Goal: Task Accomplishment & Management: Manage account settings

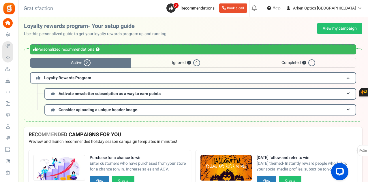
click at [364, 45] on div "Warnings Personalized recommendations ? Active 2 Ignored ? 0 Completed ? 1 Loya…" at bounding box center [193, 85] width 350 height 85
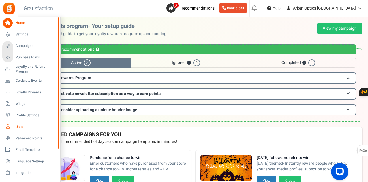
click at [20, 127] on span "Users" at bounding box center [36, 127] width 40 height 5
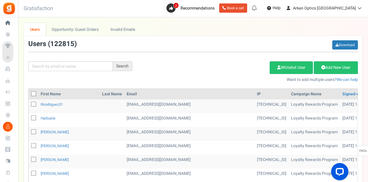
click at [87, 68] on input "text" at bounding box center [70, 66] width 84 height 10
paste input "[EMAIL_ADDRESS][DOMAIN_NAME]"
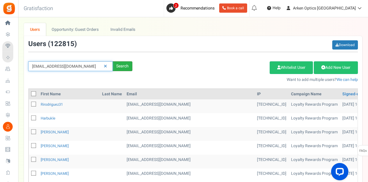
type input "[EMAIL_ADDRESS][DOMAIN_NAME]"
click at [122, 64] on div "Search" at bounding box center [123, 66] width 20 height 10
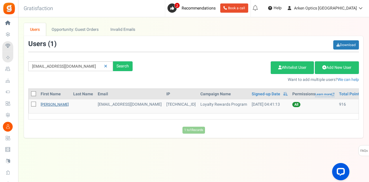
click at [60, 102] on link "[PERSON_NAME]" at bounding box center [55, 104] width 28 height 5
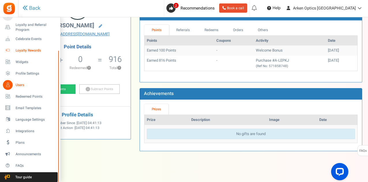
scroll to position [56, 0]
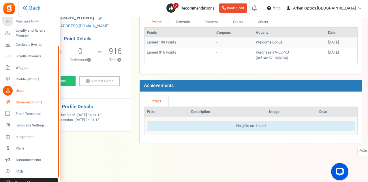
click at [36, 102] on span "Redeemed Points" at bounding box center [36, 102] width 40 height 5
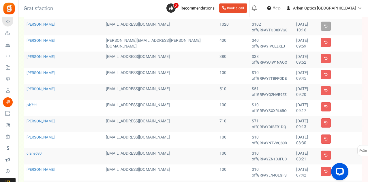
scroll to position [87, 0]
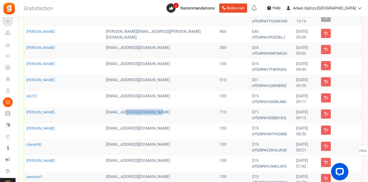
drag, startPoint x: 143, startPoint y: 86, endPoint x: 100, endPoint y: 88, distance: 43.0
click at [104, 107] on td "[EMAIL_ADDRESS][DOMAIN_NAME]" at bounding box center [161, 115] width 114 height 16
copy td "[EMAIL_ADDRESS][DOMAIN_NAME]"
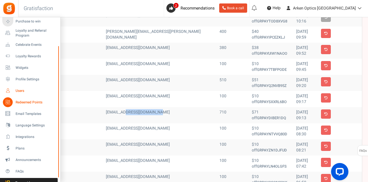
click at [23, 87] on link "Users" at bounding box center [29, 91] width 55 height 10
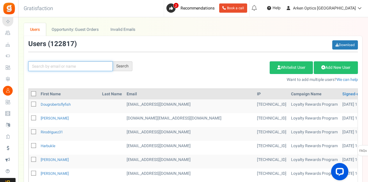
click at [87, 63] on input "text" at bounding box center [70, 66] width 84 height 10
paste input "[EMAIL_ADDRESS][DOMAIN_NAME]"
type input "[EMAIL_ADDRESS][DOMAIN_NAME]"
click at [123, 61] on div "Search" at bounding box center [123, 66] width 20 height 10
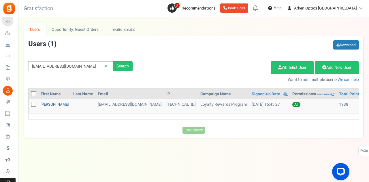
click at [56, 103] on link "[PERSON_NAME]" at bounding box center [55, 104] width 28 height 5
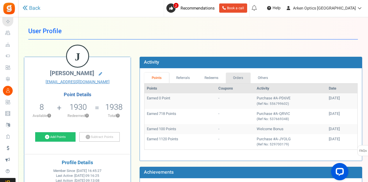
click at [240, 80] on link "Orders" at bounding box center [238, 78] width 25 height 11
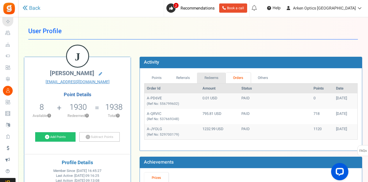
click at [214, 78] on link "Redeems" at bounding box center [211, 78] width 29 height 11
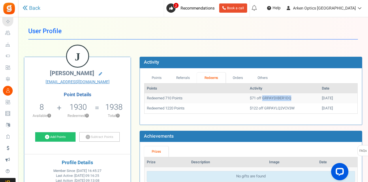
drag, startPoint x: 278, startPoint y: 97, endPoint x: 250, endPoint y: 96, distance: 27.7
click at [250, 96] on td "$71 off GRPAYDIBER1DQ" at bounding box center [283, 98] width 72 height 10
copy td "GRPAYDIBER1DQ"
drag, startPoint x: 287, startPoint y: 106, endPoint x: 258, endPoint y: 108, distance: 29.2
click at [252, 106] on td "$122 off GRPAYLQ2VCV3W" at bounding box center [283, 109] width 72 height 10
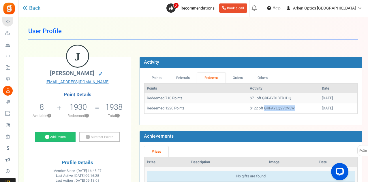
copy td "GRPAYLQ2VCV3W"
drag, startPoint x: 320, startPoint y: 52, endPoint x: 317, endPoint y: 52, distance: 3.2
click at [320, 52] on div "J [PERSON_NAME] [EMAIL_ADDRESS][DOMAIN_NAME] Point Details 8 8 Redeemable 0 Exc…" at bounding box center [193, 124] width 347 height 152
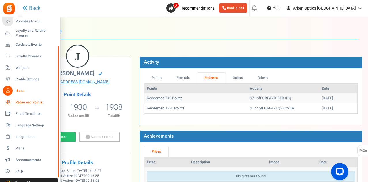
click at [30, 103] on span "Redeemed Points" at bounding box center [36, 102] width 40 height 5
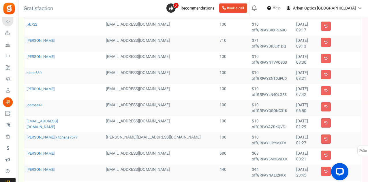
scroll to position [200, 0]
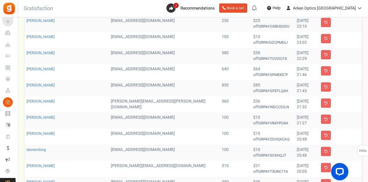
scroll to position [0, 0]
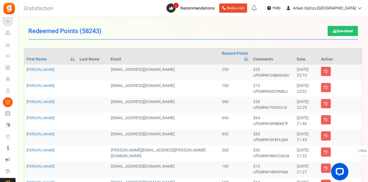
click at [299, 32] on h1 "Redeemed Points ( 58243 ) Download" at bounding box center [193, 31] width 330 height 16
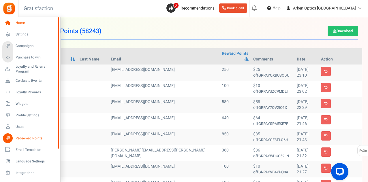
click at [23, 23] on span "Home" at bounding box center [36, 22] width 40 height 5
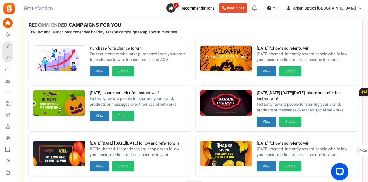
scroll to position [115, 0]
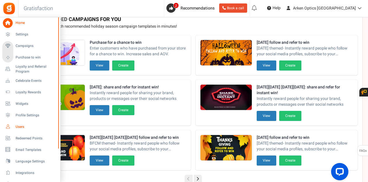
click at [20, 126] on span "Users" at bounding box center [36, 127] width 40 height 5
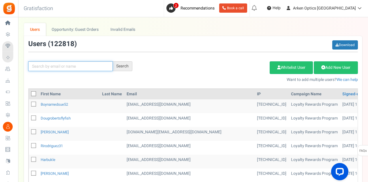
click at [93, 66] on input "text" at bounding box center [70, 66] width 84 height 10
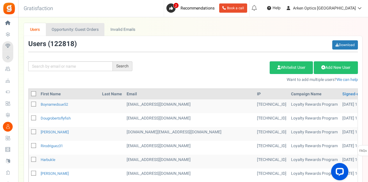
click at [78, 29] on link "Opportunity: Guest Orders" at bounding box center [75, 29] width 59 height 13
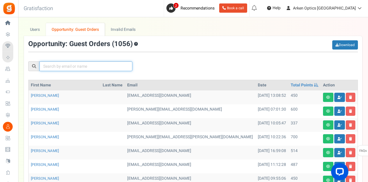
click at [91, 67] on input "text" at bounding box center [86, 66] width 93 height 10
paste input "GRPAYLQ2VCV3W"
type input "GRPAYLQ2VCV3W"
drag, startPoint x: 94, startPoint y: 64, endPoint x: 37, endPoint y: 60, distance: 56.7
click at [37, 61] on div "GRPAYLQ2VCV3W" at bounding box center [193, 57] width 338 height 34
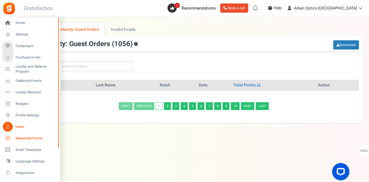
click at [29, 138] on span "Redeemed Points" at bounding box center [36, 138] width 40 height 5
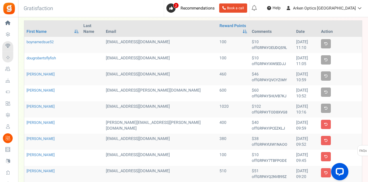
scroll to position [27, 0]
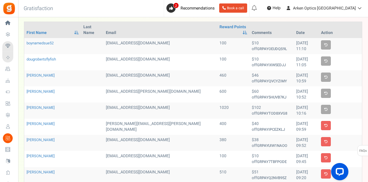
drag, startPoint x: 155, startPoint y: 91, endPoint x: 101, endPoint y: 90, distance: 53.6
click at [104, 103] on td "[EMAIL_ADDRESS][DOMAIN_NAME]" at bounding box center [161, 111] width 114 height 16
copy td "[EMAIL_ADDRESS][DOMAIN_NAME]"
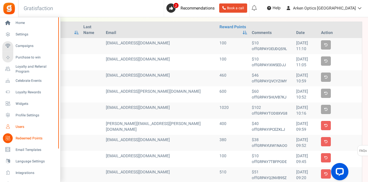
click at [20, 124] on link "Users" at bounding box center [29, 127] width 55 height 10
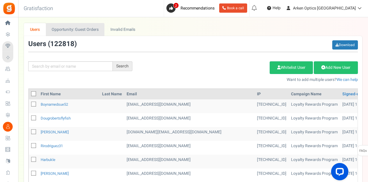
click at [81, 29] on link "Opportunity: Guest Orders" at bounding box center [75, 29] width 59 height 13
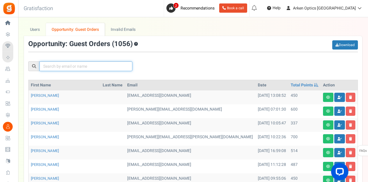
click at [87, 65] on input "text" at bounding box center [86, 66] width 93 height 10
paste input "[EMAIL_ADDRESS][DOMAIN_NAME]"
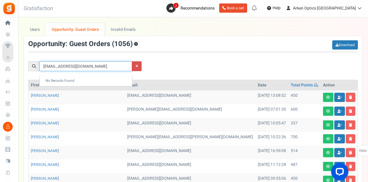
type input "[EMAIL_ADDRESS][DOMAIN_NAME]"
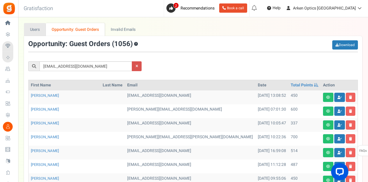
click at [32, 31] on link "Users" at bounding box center [35, 29] width 22 height 13
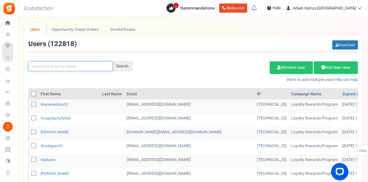
click at [76, 67] on input "text" at bounding box center [70, 66] width 84 height 10
paste input "[EMAIL_ADDRESS][DOMAIN_NAME]"
type input "[EMAIL_ADDRESS][DOMAIN_NAME]"
click at [121, 64] on div "Search" at bounding box center [123, 66] width 20 height 10
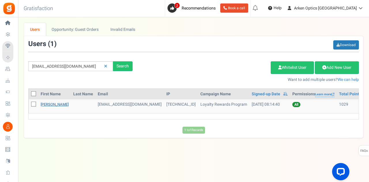
click at [59, 103] on link "[PERSON_NAME]" at bounding box center [55, 104] width 28 height 5
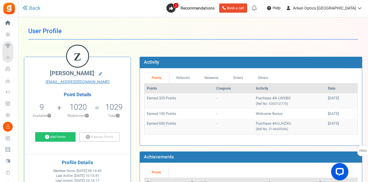
click at [241, 72] on div "Points Referrals Redeems Orders Others Points Coupons Activity Date Earned 329 …" at bounding box center [251, 106] width 222 height 77
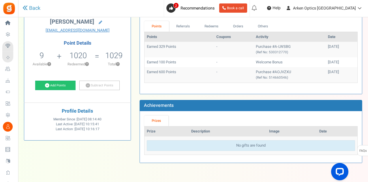
scroll to position [43, 0]
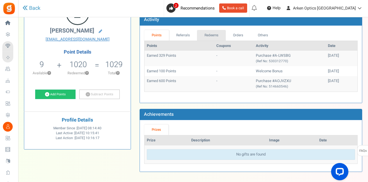
click at [219, 30] on link "Redeems" at bounding box center [211, 35] width 29 height 11
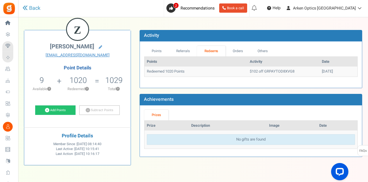
scroll to position [0, 0]
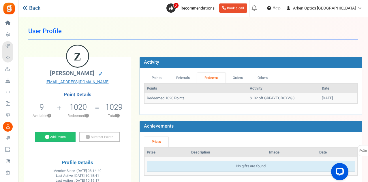
click at [29, 8] on link "Back" at bounding box center [31, 8] width 18 height 7
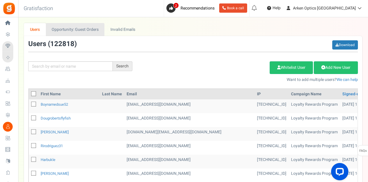
click at [80, 29] on link "Opportunity: Guest Orders" at bounding box center [75, 29] width 59 height 13
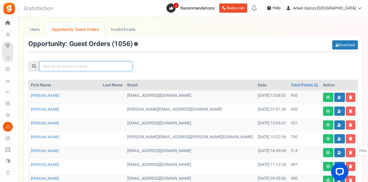
click at [82, 63] on input "text" at bounding box center [86, 66] width 93 height 10
paste input "[EMAIL_ADDRESS][DOMAIN_NAME]"
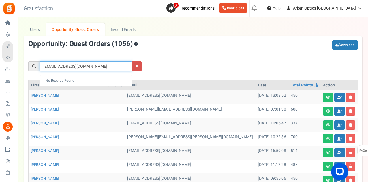
type input "[EMAIL_ADDRESS][DOMAIN_NAME]"
click at [223, 65] on div "[EMAIL_ADDRESS][DOMAIN_NAME]" at bounding box center [193, 57] width 338 height 34
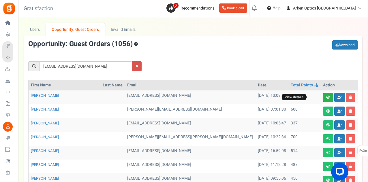
click at [326, 97] on icon at bounding box center [328, 97] width 4 height 3
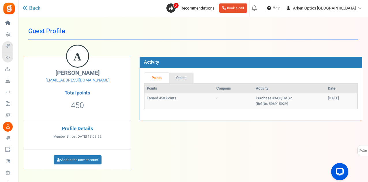
click at [181, 78] on link "Orders" at bounding box center [181, 78] width 25 height 11
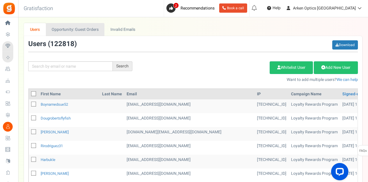
click at [71, 30] on link "Opportunity: Guest Orders" at bounding box center [75, 29] width 59 height 13
